Goal: Navigation & Orientation: Find specific page/section

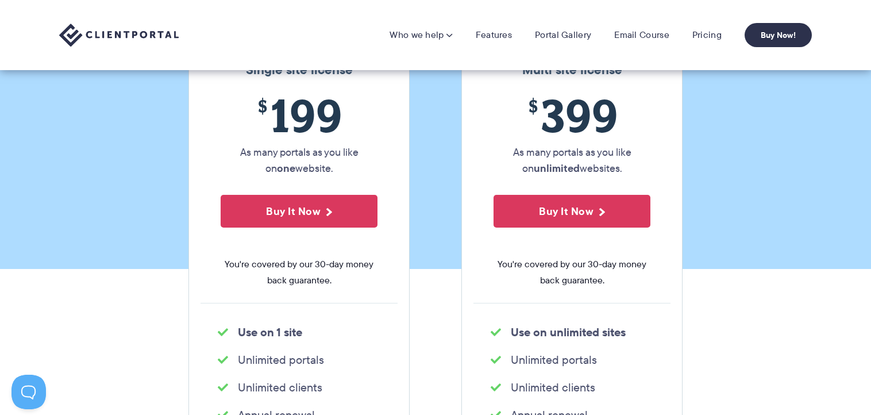
scroll to position [57, 0]
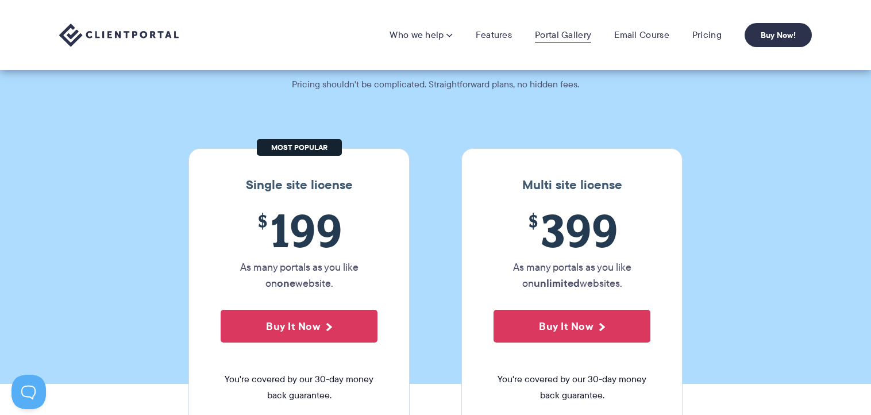
click at [556, 36] on link "Portal Gallery" at bounding box center [563, 34] width 56 height 11
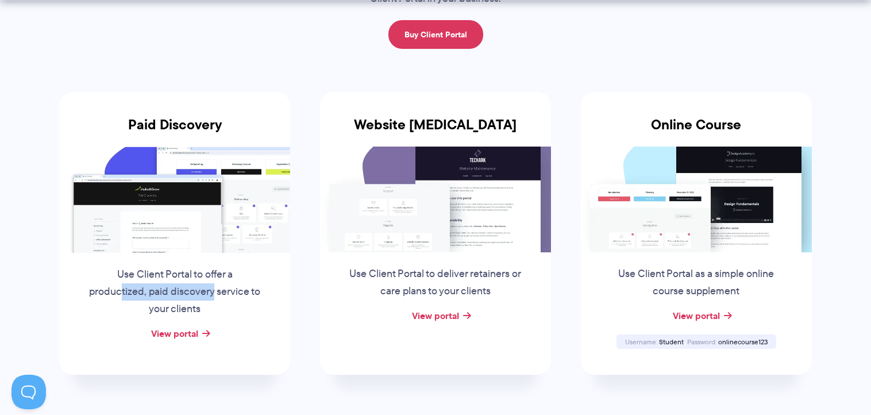
drag, startPoint x: 120, startPoint y: 291, endPoint x: 214, endPoint y: 294, distance: 93.7
click at [214, 294] on p "Use Client Portal to offer a productized, paid discovery service to your clients" at bounding box center [174, 292] width 175 height 52
drag, startPoint x: 179, startPoint y: 291, endPoint x: 250, endPoint y: 290, distance: 70.7
click at [250, 290] on p "Use Client Portal to offer a productized, paid discovery service to your clients" at bounding box center [174, 292] width 175 height 52
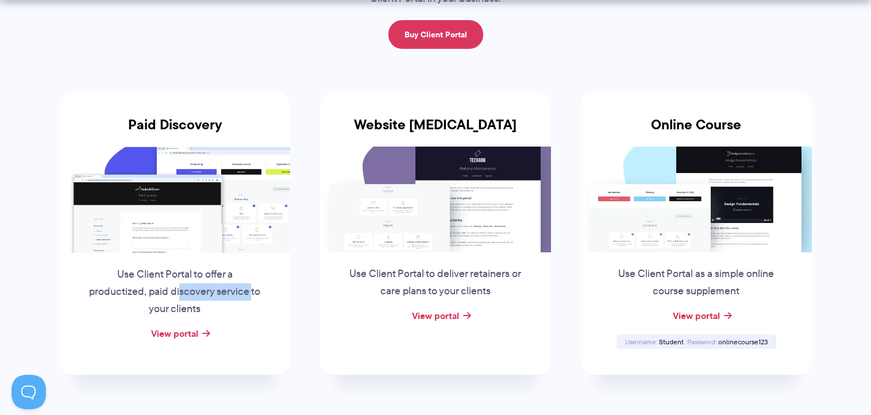
click at [250, 290] on p "Use Client Portal to offer a productized, paid discovery service to your clients" at bounding box center [174, 292] width 175 height 52
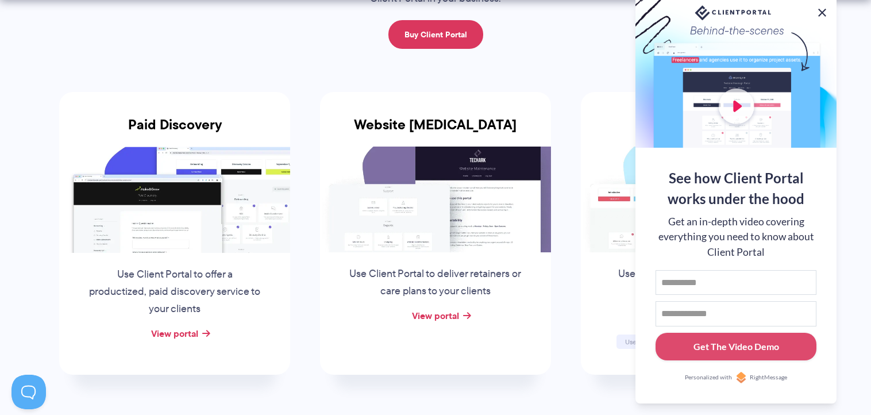
click at [821, 13] on button at bounding box center [822, 13] width 14 height 14
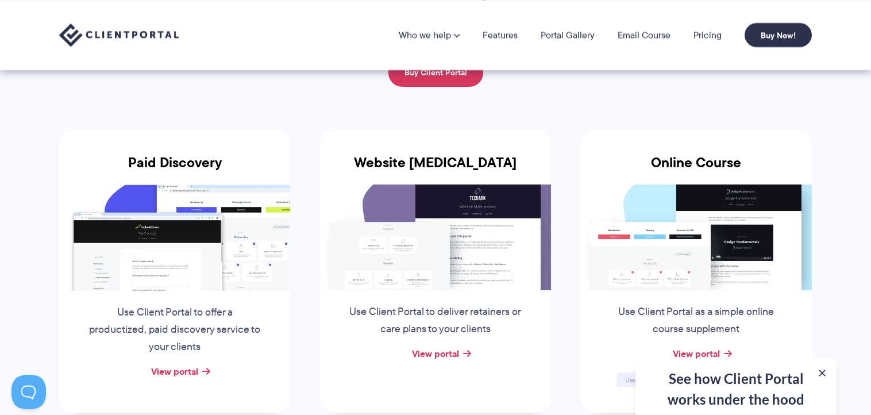
scroll to position [115, 0]
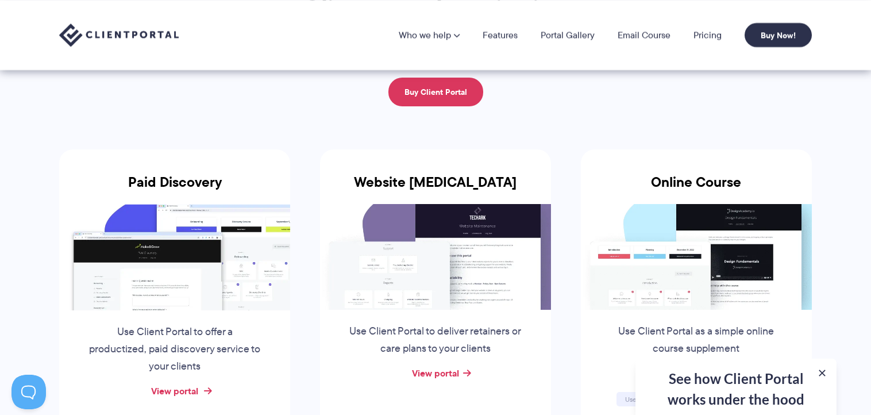
click at [186, 389] on link "View portal" at bounding box center [174, 391] width 47 height 14
